Goal: Book appointment/travel/reservation

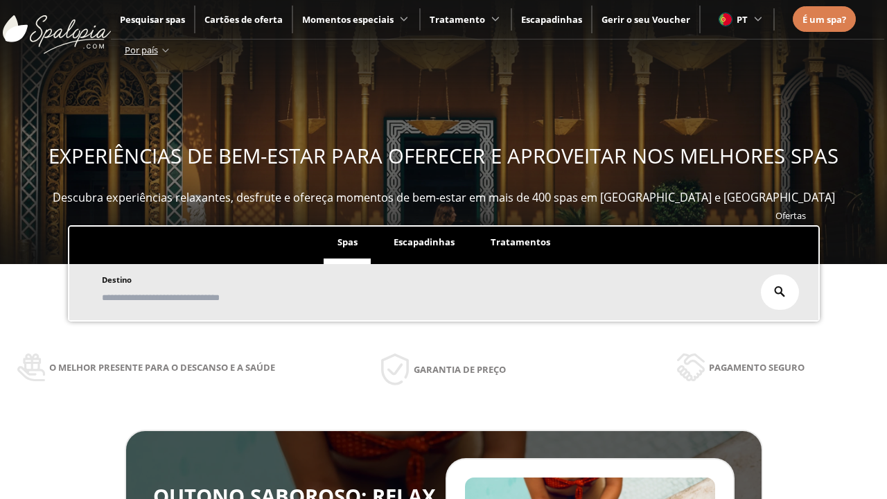
click at [424, 242] on span "Escapadinhas" at bounding box center [423, 241] width 61 height 12
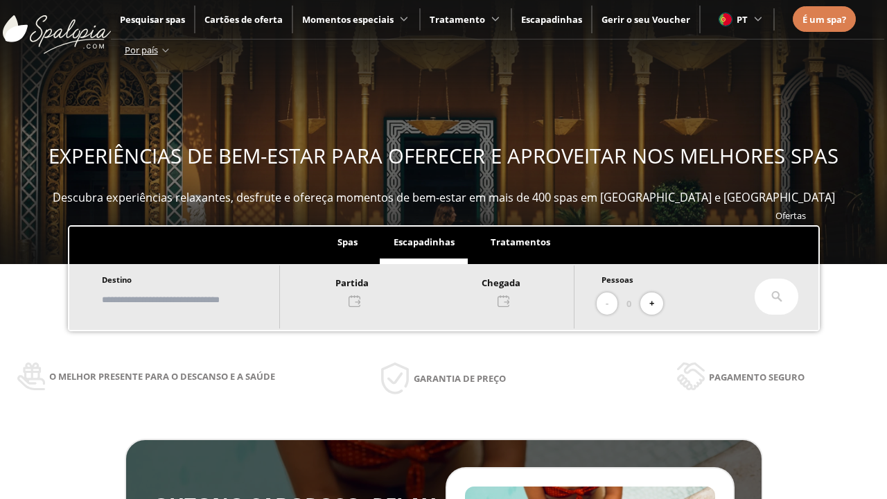
click at [195, 299] on input "text" at bounding box center [184, 299] width 172 height 24
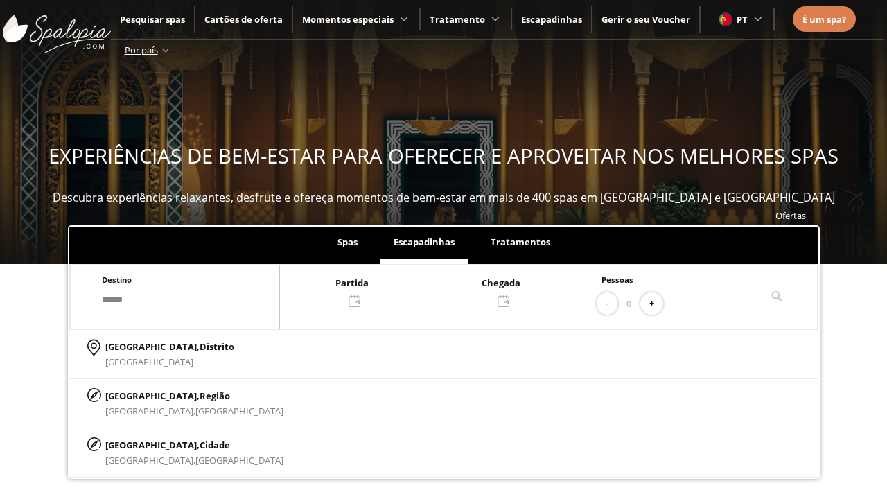
type input "******"
click at [139, 444] on p "[GEOGRAPHIC_DATA], Cidade" at bounding box center [194, 444] width 178 height 15
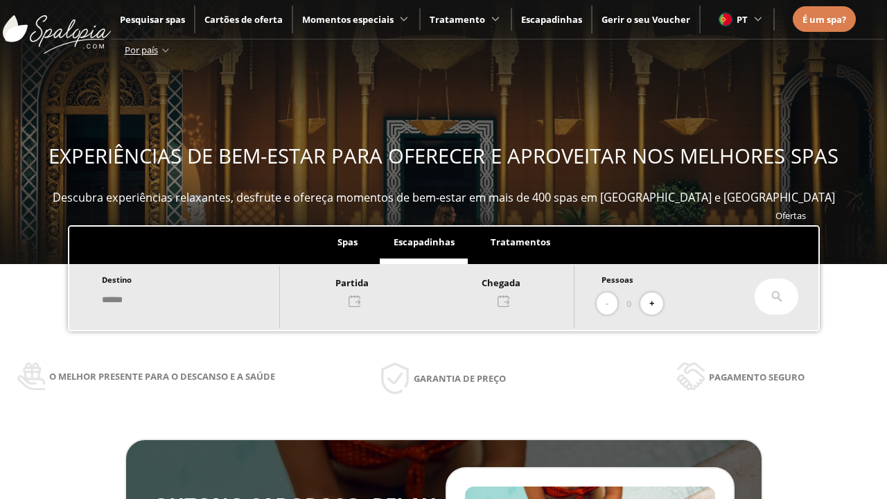
click at [441, 290] on div at bounding box center [427, 290] width 294 height 33
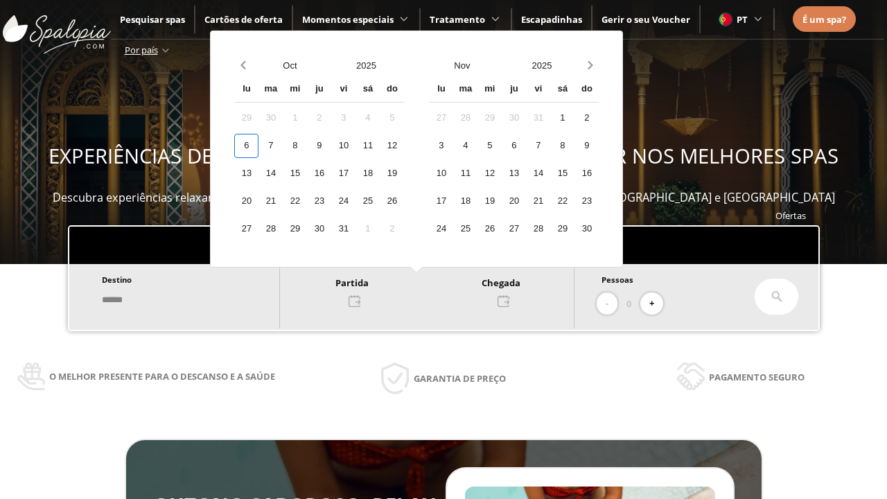
click at [307, 145] on div "8" at bounding box center [295, 146] width 24 height 24
click at [331, 145] on div "9" at bounding box center [319, 146] width 24 height 24
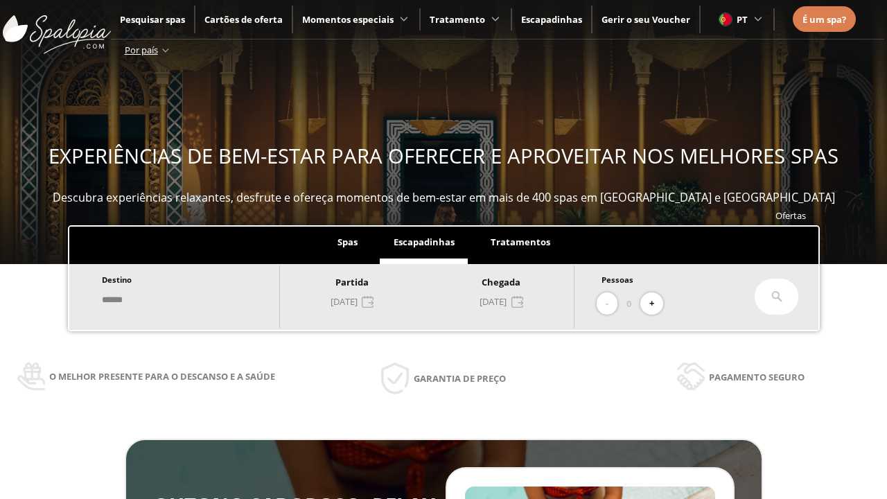
click at [656, 303] on button "+" at bounding box center [651, 303] width 23 height 23
click at [776, 296] on icon at bounding box center [776, 296] width 11 height 11
